Goal: Task Accomplishment & Management: Manage account settings

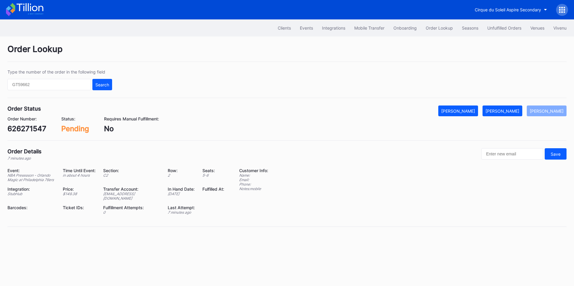
click at [55, 85] on input "text" at bounding box center [48, 84] width 83 height 11
click at [100, 85] on div "Search" at bounding box center [102, 84] width 14 height 5
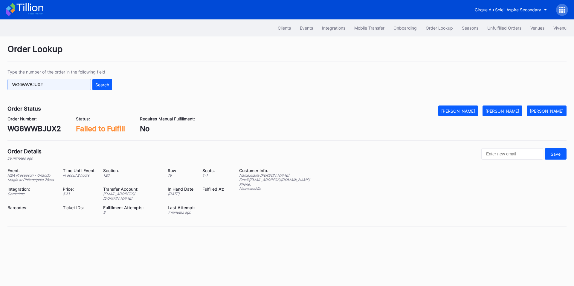
click at [59, 86] on input "WG6WWBJUX2" at bounding box center [48, 84] width 83 height 11
paste input "626285163"
type input "626285163"
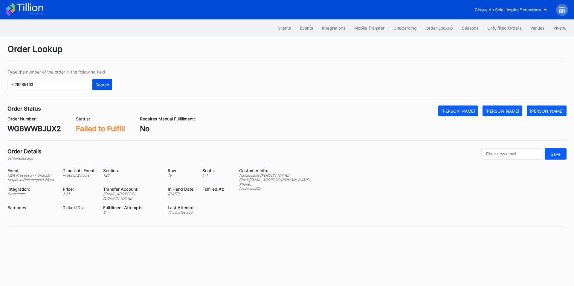
click at [102, 79] on button "Search" at bounding box center [102, 84] width 20 height 11
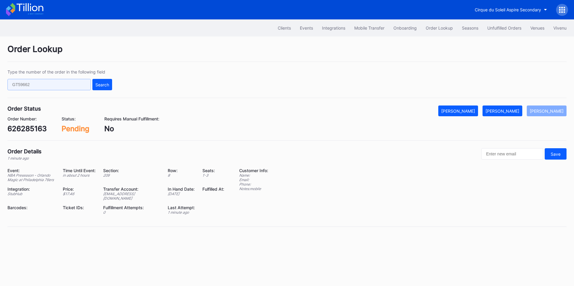
click at [39, 80] on input "text" at bounding box center [48, 84] width 83 height 11
paste input "WG6WWBJUX2"
type input "WG6WWBJUX2"
click at [101, 83] on div "Search" at bounding box center [102, 84] width 14 height 5
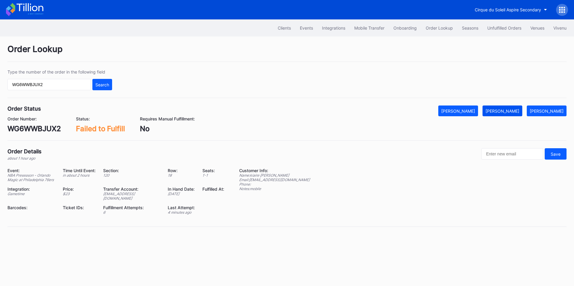
click at [511, 109] on div "[PERSON_NAME]" at bounding box center [502, 111] width 34 height 5
click at [500, 31] on button "Unfulfilled Orders" at bounding box center [504, 27] width 43 height 11
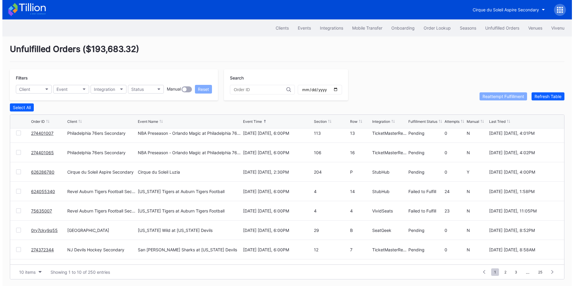
scroll to position [58, 0]
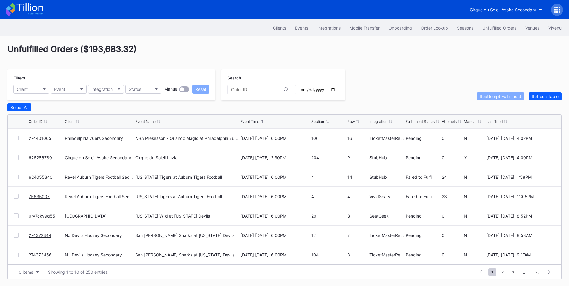
click at [336, 90] on input "date" at bounding box center [317, 89] width 36 height 5
type input "2025-10-10"
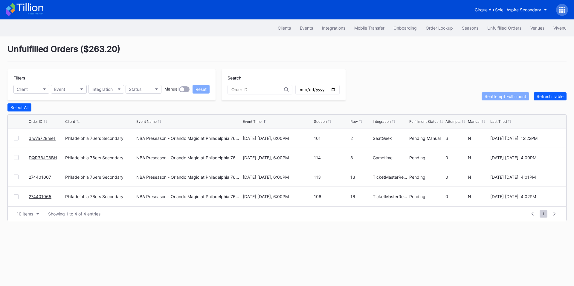
drag, startPoint x: 46, startPoint y: 160, endPoint x: 54, endPoint y: 152, distance: 11.8
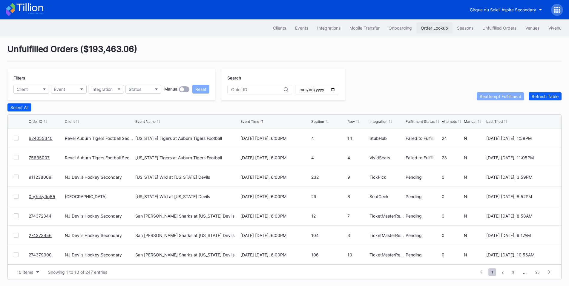
click at [433, 26] on div "Order Lookup" at bounding box center [434, 27] width 27 height 5
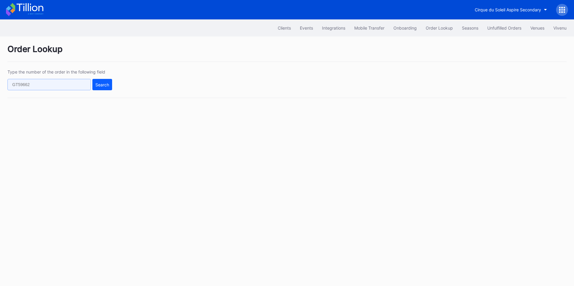
click at [88, 83] on input "text" at bounding box center [48, 84] width 83 height 11
paste input "626289391"
click at [99, 83] on div "Search" at bounding box center [102, 84] width 14 height 5
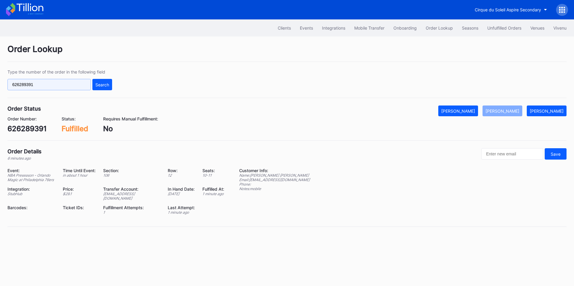
click at [53, 88] on input "626289391" at bounding box center [48, 84] width 83 height 11
click at [67, 85] on input "626289391" at bounding box center [48, 84] width 83 height 11
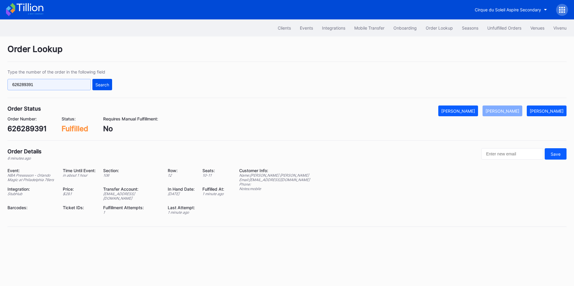
paste input "488"
type input "626289488"
click at [98, 82] on div "Search" at bounding box center [102, 84] width 14 height 5
click at [494, 25] on button "Unfulfilled Orders" at bounding box center [504, 27] width 43 height 11
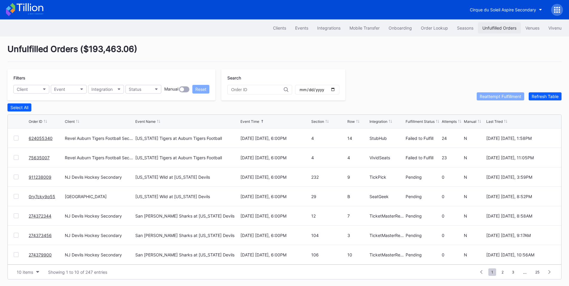
click at [504, 27] on div "Unfulfilled Orders" at bounding box center [500, 27] width 34 height 5
